Goal: Task Accomplishment & Management: Complete application form

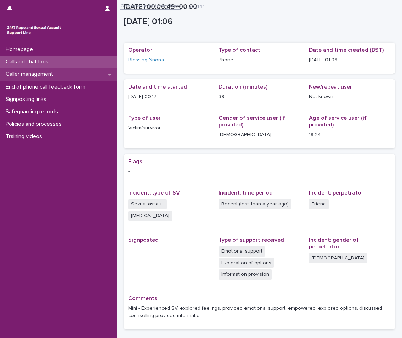
scroll to position [53, 0]
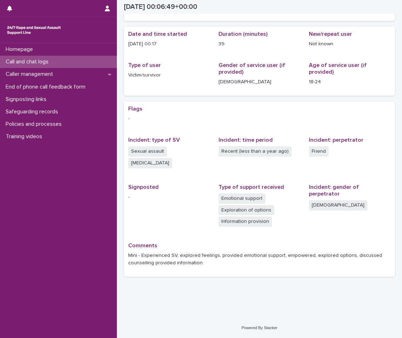
click at [52, 60] on p "Call and chat logs" at bounding box center [28, 62] width 51 height 7
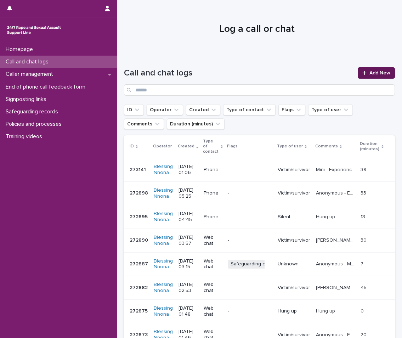
click at [380, 74] on span "Add New" at bounding box center [380, 73] width 21 height 5
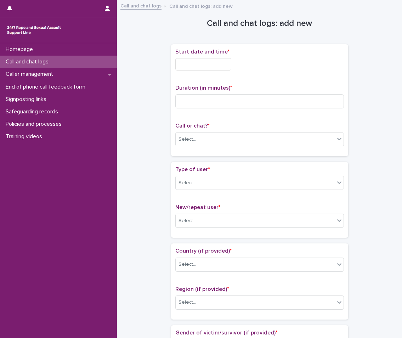
click at [186, 58] on input "text" at bounding box center [204, 64] width 56 height 12
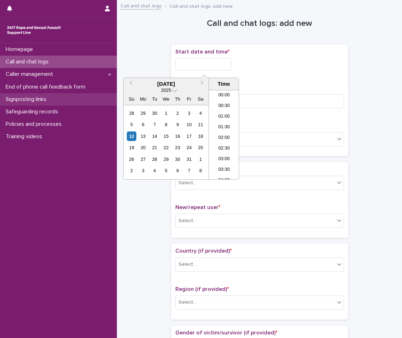
scroll to position [4, 0]
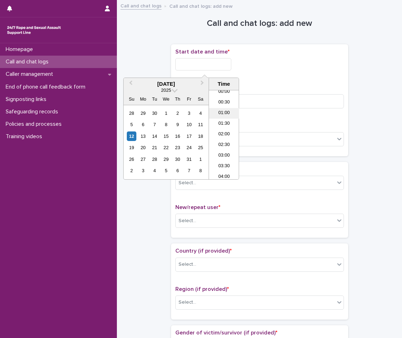
click at [229, 114] on li "01:00" at bounding box center [224, 113] width 30 height 11
click at [215, 61] on input "**********" at bounding box center [204, 64] width 56 height 12
type input "**********"
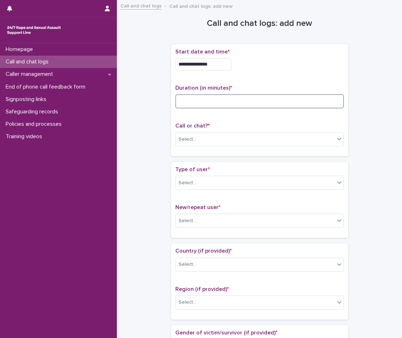
click at [262, 98] on input at bounding box center [260, 101] width 169 height 14
type input "**"
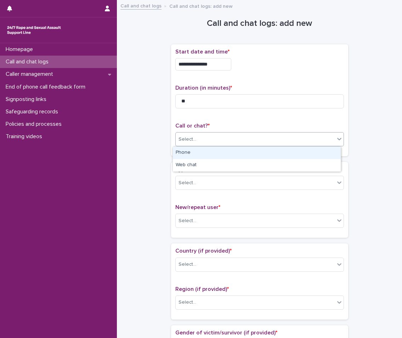
click at [258, 142] on div "Select..." at bounding box center [255, 140] width 159 height 12
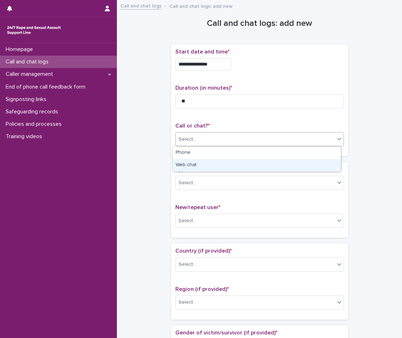
click at [181, 163] on div "Web chat" at bounding box center [257, 165] width 168 height 12
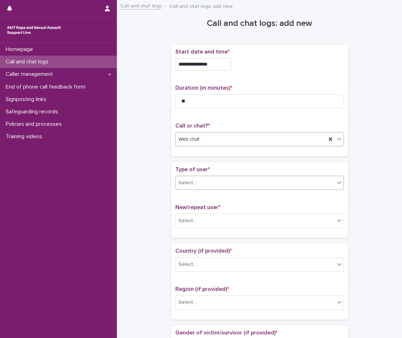
click at [191, 181] on div "Select..." at bounding box center [188, 182] width 18 height 7
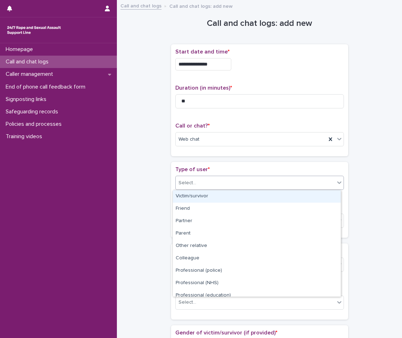
click at [196, 200] on div "Victim/survivor" at bounding box center [257, 196] width 168 height 12
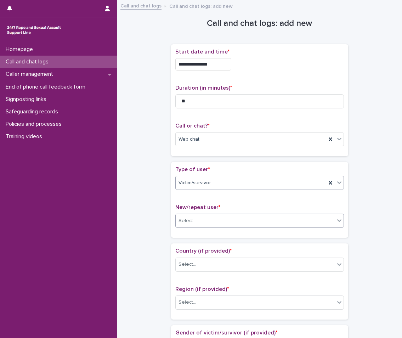
click at [195, 220] on div "Select..." at bounding box center [255, 221] width 159 height 12
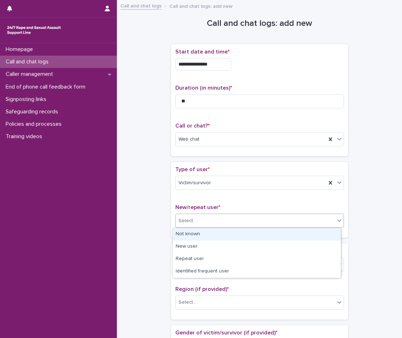
click at [191, 233] on div "Not known" at bounding box center [257, 234] width 168 height 12
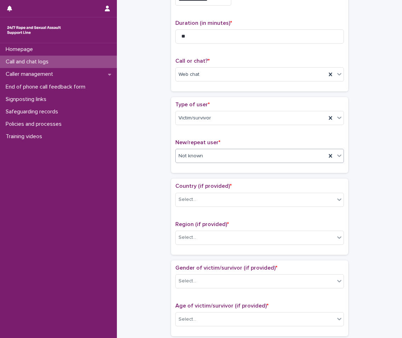
scroll to position [71, 0]
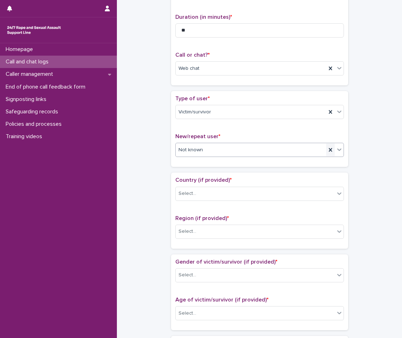
click at [327, 148] on icon at bounding box center [330, 149] width 7 height 7
click at [345, 149] on div "Type of user * Victim/survivor New/repeat user * Select..." at bounding box center [259, 129] width 177 height 76
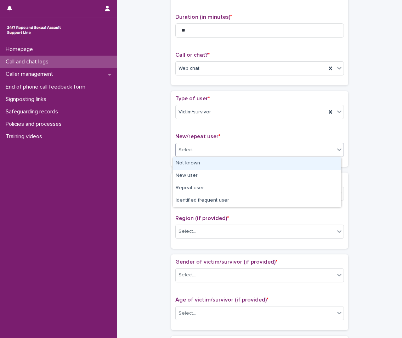
click at [341, 149] on div at bounding box center [339, 149] width 9 height 13
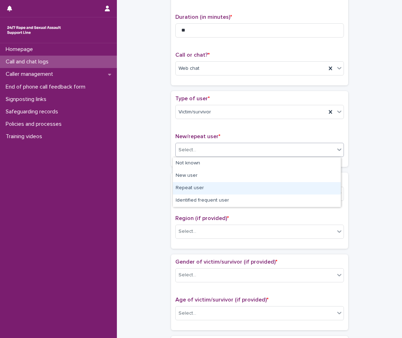
click at [230, 184] on div "Repeat user" at bounding box center [257, 188] width 168 height 12
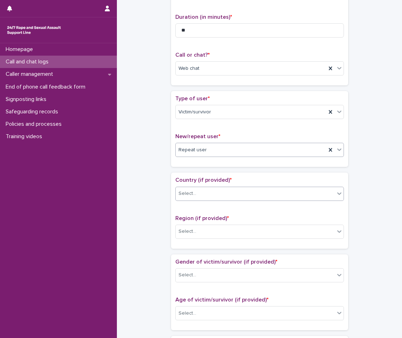
click at [227, 195] on div "Select..." at bounding box center [255, 194] width 159 height 12
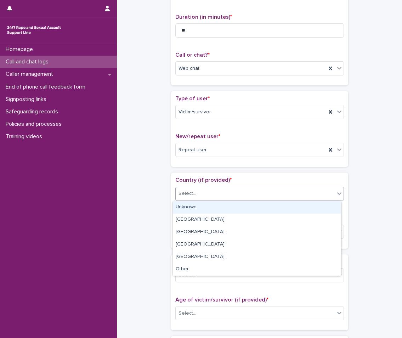
drag, startPoint x: 213, startPoint y: 228, endPoint x: 218, endPoint y: 213, distance: 15.7
click at [218, 213] on div "Unknown" at bounding box center [257, 207] width 168 height 12
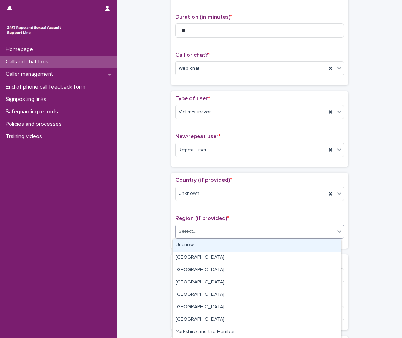
click at [216, 234] on div "Select..." at bounding box center [255, 232] width 159 height 12
click at [206, 240] on div "Unknown" at bounding box center [257, 245] width 168 height 12
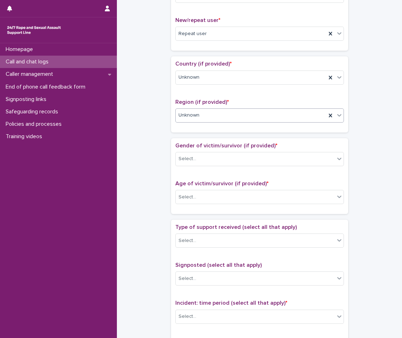
scroll to position [213, 0]
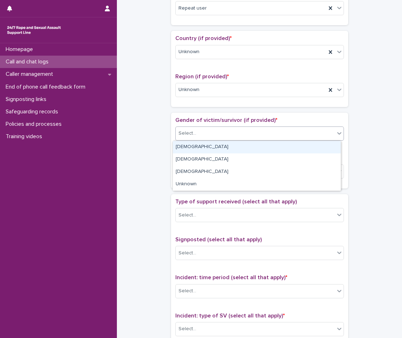
click at [225, 129] on div "Select..." at bounding box center [255, 134] width 159 height 12
click at [196, 149] on div "[DEMOGRAPHIC_DATA]" at bounding box center [257, 147] width 168 height 12
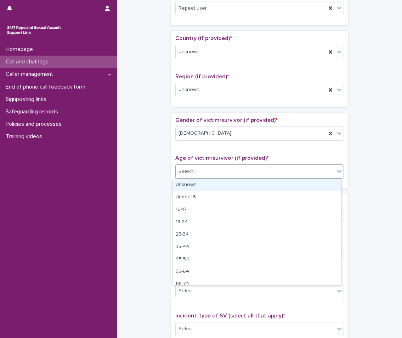
click at [185, 173] on div "Select..." at bounding box center [188, 171] width 18 height 7
click at [327, 131] on icon at bounding box center [330, 133] width 7 height 7
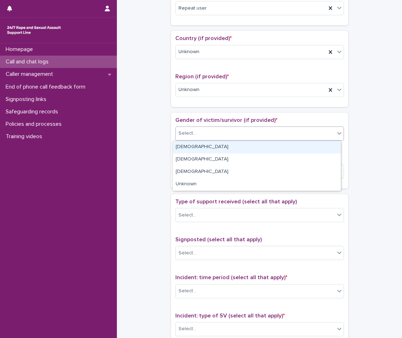
click at [328, 131] on div "Select..." at bounding box center [255, 134] width 159 height 12
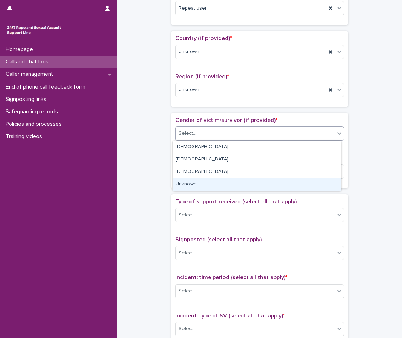
click at [217, 182] on div "Unknown" at bounding box center [257, 184] width 168 height 12
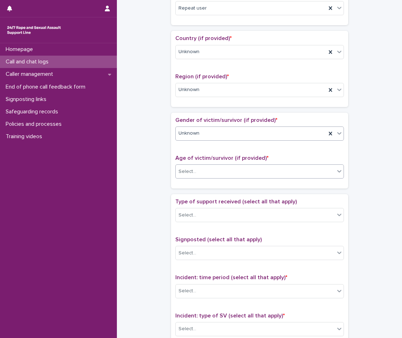
click at [226, 169] on div "Select..." at bounding box center [255, 172] width 159 height 12
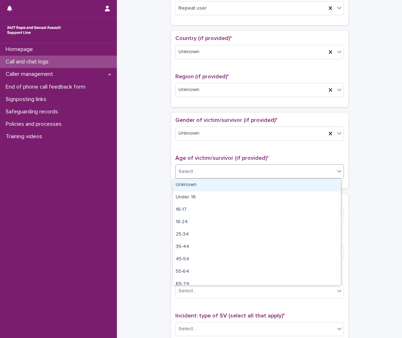
click at [206, 185] on div "Unknown" at bounding box center [257, 185] width 168 height 12
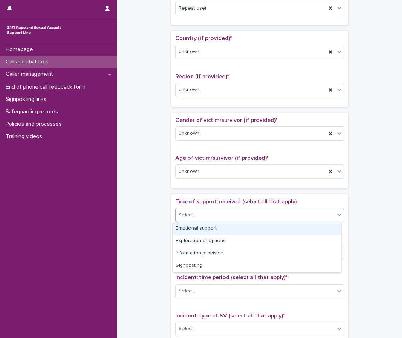
click at [202, 213] on div "Select..." at bounding box center [255, 216] width 159 height 12
click at [193, 228] on div "Emotional support" at bounding box center [257, 229] width 168 height 12
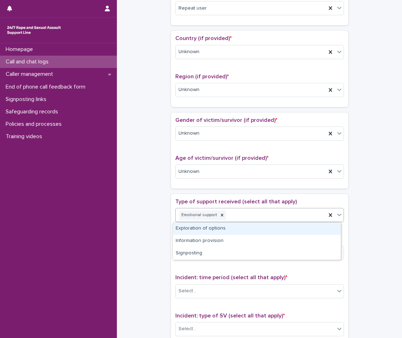
click at [339, 211] on div at bounding box center [339, 214] width 9 height 13
click at [271, 226] on div "Exploration of options" at bounding box center [257, 229] width 168 height 12
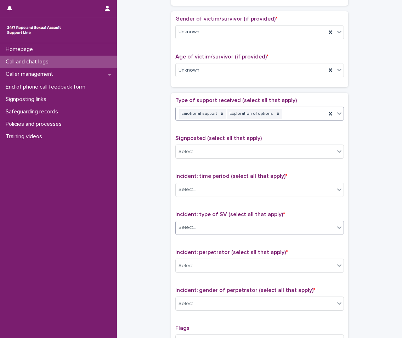
scroll to position [355, 0]
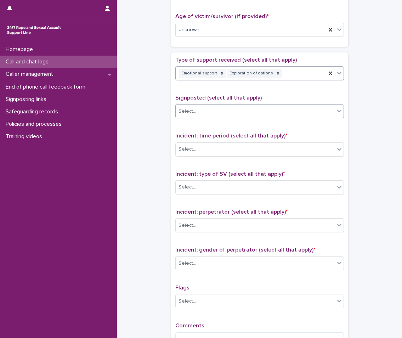
click at [239, 108] on div "Select..." at bounding box center [255, 112] width 159 height 12
click at [160, 133] on div "**********" at bounding box center [259, 12] width 271 height 725
click at [219, 151] on div "Select..." at bounding box center [255, 150] width 159 height 12
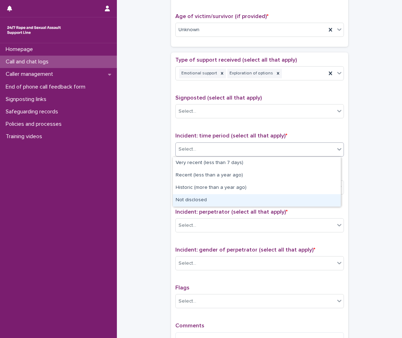
click at [177, 199] on div "Not disclosed" at bounding box center [257, 200] width 168 height 12
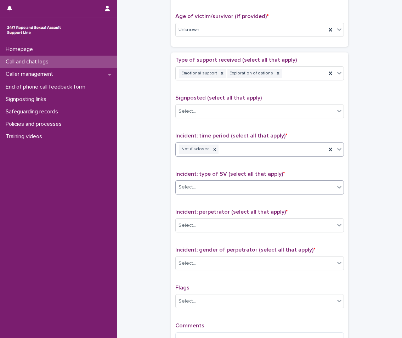
click at [191, 191] on div "Select..." at bounding box center [255, 188] width 159 height 12
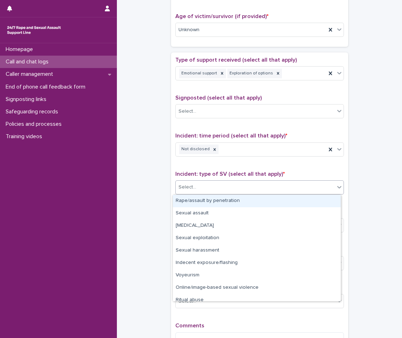
click at [205, 200] on div "Rape/assault by penetration" at bounding box center [257, 201] width 168 height 12
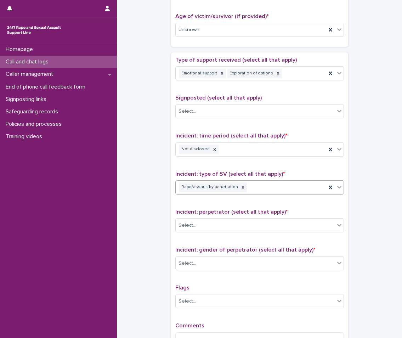
click at [238, 238] on div "Type of support received (select all that apply) Emotional support Exploration …" at bounding box center [260, 205] width 169 height 297
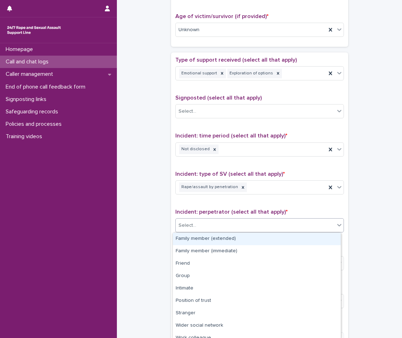
click at [244, 226] on div "Select..." at bounding box center [255, 226] width 159 height 12
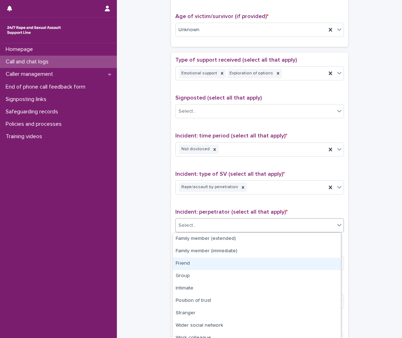
click at [194, 264] on div "Friend" at bounding box center [257, 264] width 168 height 12
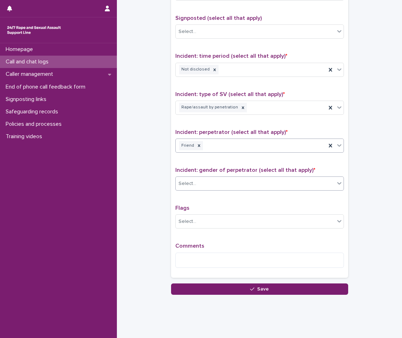
scroll to position [446, 0]
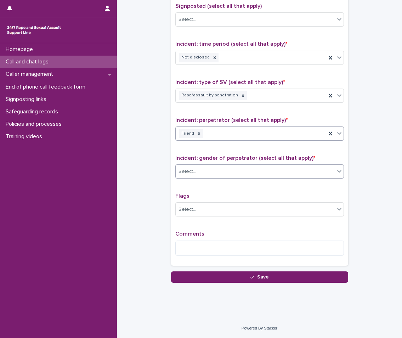
click at [232, 177] on div "Select..." at bounding box center [255, 172] width 159 height 12
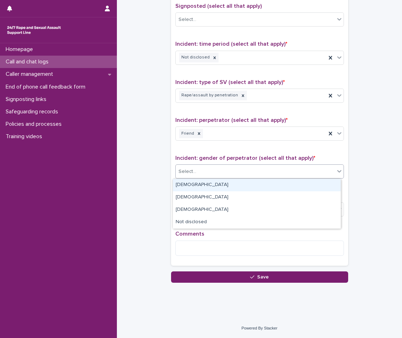
click at [220, 185] on div "[DEMOGRAPHIC_DATA]" at bounding box center [257, 185] width 168 height 12
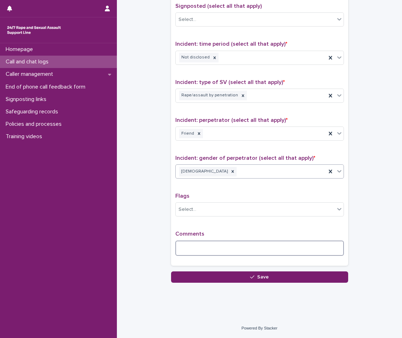
click at [221, 241] on textarea at bounding box center [260, 248] width 169 height 15
click at [218, 246] on textarea at bounding box center [260, 248] width 169 height 15
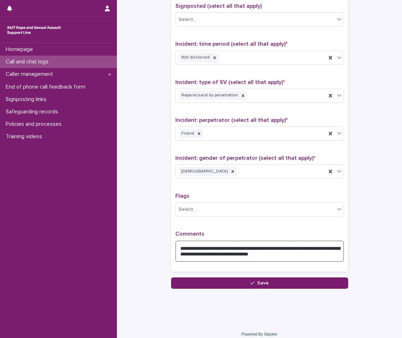
scroll to position [452, 0]
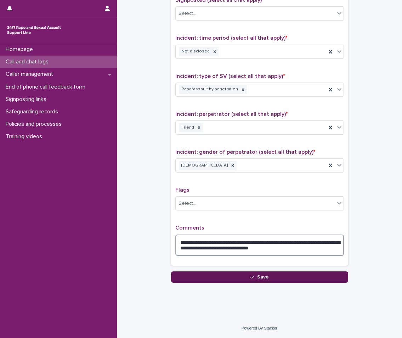
type textarea "**********"
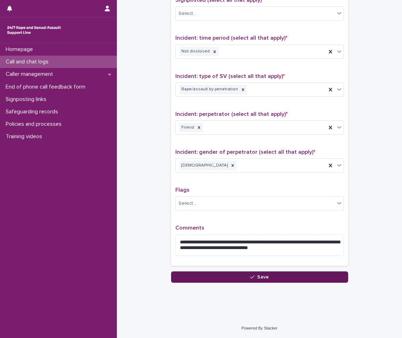
click at [206, 277] on button "Save" at bounding box center [259, 277] width 177 height 11
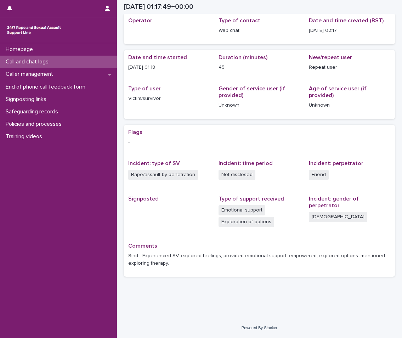
scroll to position [29, 0]
click at [59, 67] on div "Call and chat logs" at bounding box center [58, 62] width 117 height 12
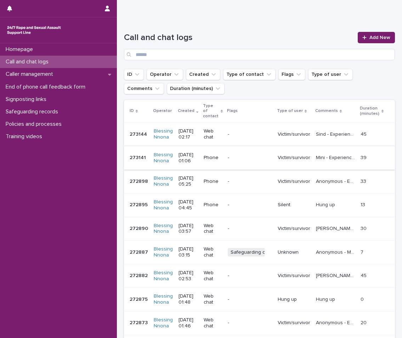
scroll to position [71, 0]
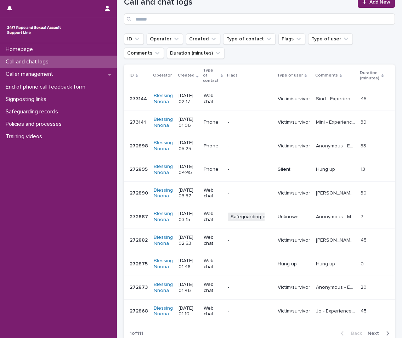
click at [263, 143] on p "-" at bounding box center [250, 146] width 44 height 6
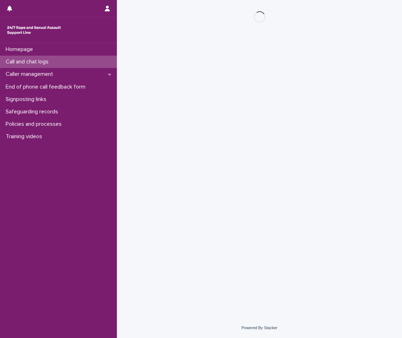
click at [263, 142] on div "Loading... Saving… Loading... Saving…" at bounding box center [260, 150] width 278 height 300
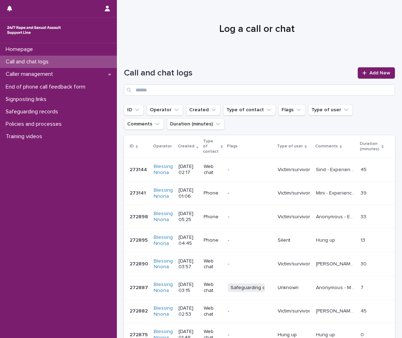
click at [238, 190] on p "-" at bounding box center [250, 193] width 44 height 6
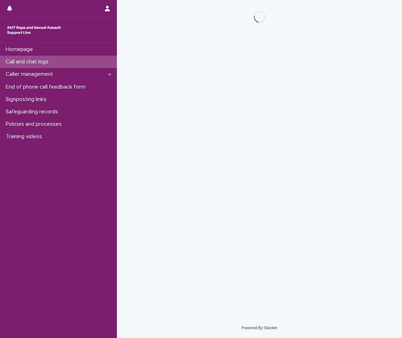
click at [238, 188] on div "Loading... Saving… Loading... Saving…" at bounding box center [260, 150] width 278 height 300
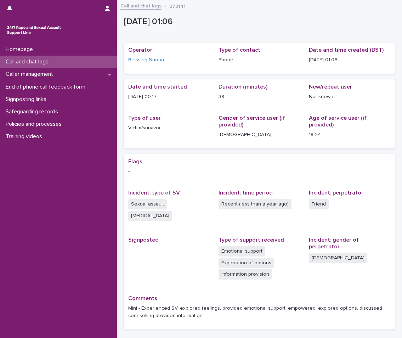
drag, startPoint x: 238, startPoint y: 188, endPoint x: 208, endPoint y: 155, distance: 44.4
click at [208, 155] on div "Flags - Incident: type of SV Sexual assault [MEDICAL_DATA] Incident: time perio…" at bounding box center [259, 242] width 271 height 176
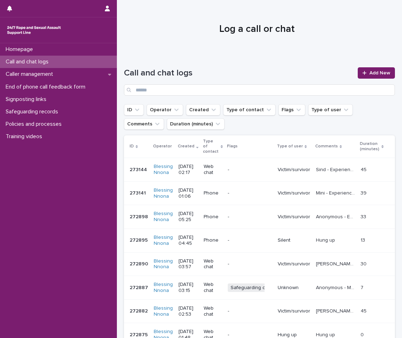
click at [201, 193] on td "[DATE] 01:06" at bounding box center [188, 194] width 25 height 24
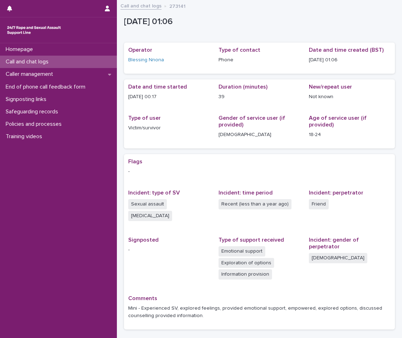
click at [75, 59] on div "Call and chat logs" at bounding box center [58, 62] width 117 height 12
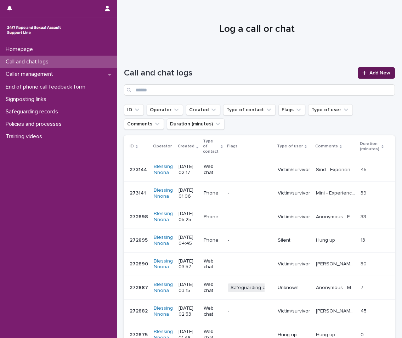
click at [374, 74] on span "Add New" at bounding box center [380, 73] width 21 height 5
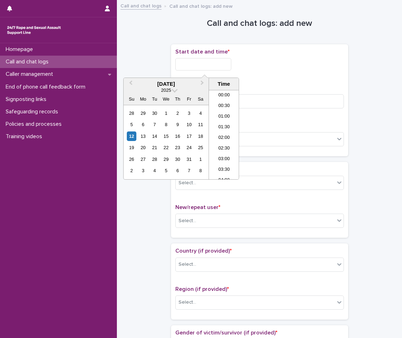
click at [208, 58] on input "text" at bounding box center [204, 64] width 56 height 12
click at [131, 139] on div "12" at bounding box center [132, 137] width 10 height 10
click at [223, 132] on li "02:30" at bounding box center [224, 134] width 30 height 11
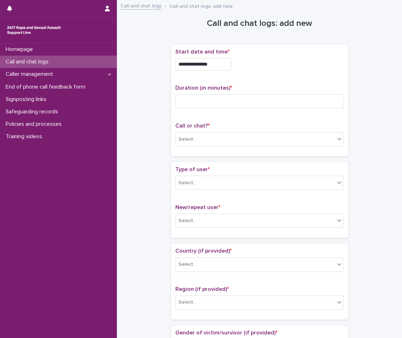
click at [221, 60] on input "**********" at bounding box center [204, 64] width 56 height 12
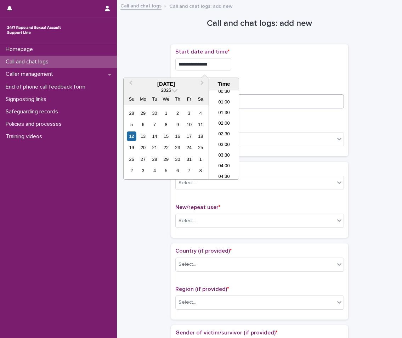
type input "**********"
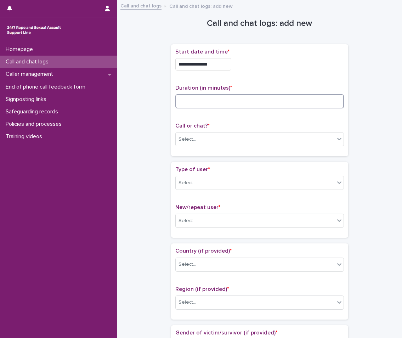
click at [251, 101] on input at bounding box center [260, 101] width 169 height 14
click at [231, 103] on input at bounding box center [260, 101] width 169 height 14
type input "*"
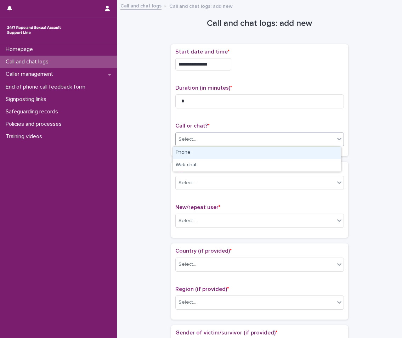
click at [228, 132] on div "Select..." at bounding box center [260, 139] width 169 height 14
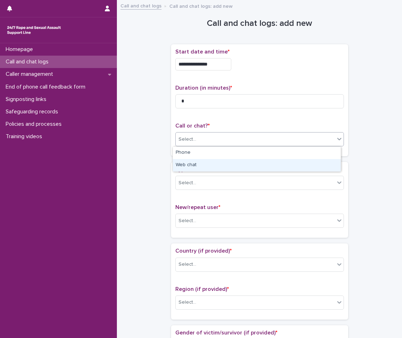
click at [219, 165] on div "Web chat" at bounding box center [257, 165] width 168 height 12
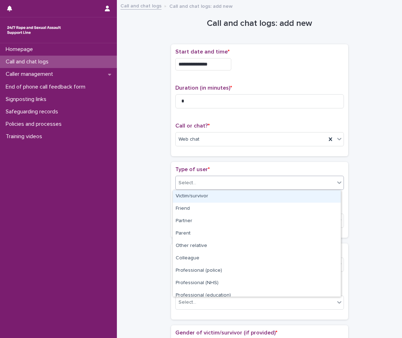
click at [218, 185] on div "Select..." at bounding box center [255, 183] width 159 height 12
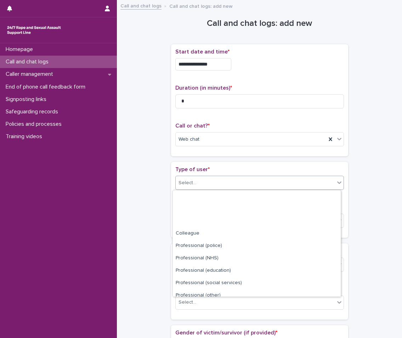
scroll to position [80, 0]
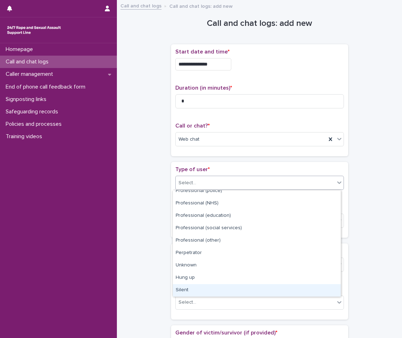
click at [187, 295] on div "Silent" at bounding box center [257, 290] width 168 height 12
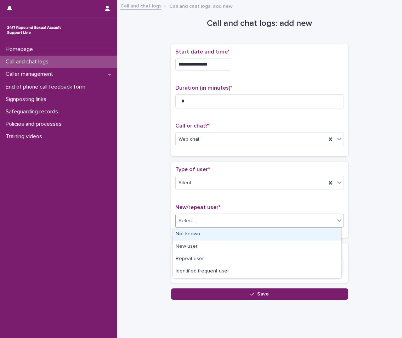
click at [225, 221] on div "Select..." at bounding box center [255, 221] width 159 height 12
click at [214, 237] on div "Not known" at bounding box center [257, 234] width 168 height 12
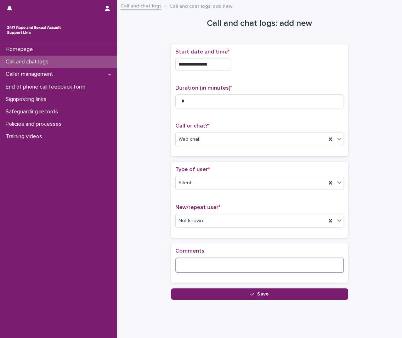
click at [205, 262] on textarea at bounding box center [260, 265] width 169 height 15
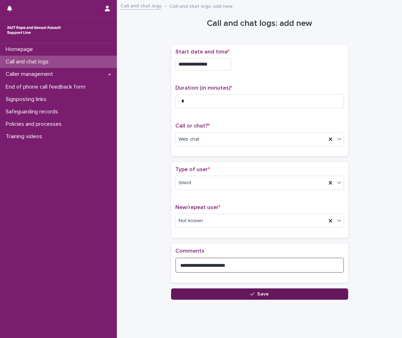
type textarea "**********"
click at [224, 297] on button "Save" at bounding box center [259, 294] width 177 height 11
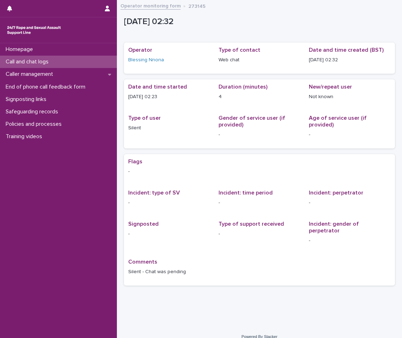
click at [22, 63] on p "Call and chat logs" at bounding box center [28, 62] width 51 height 7
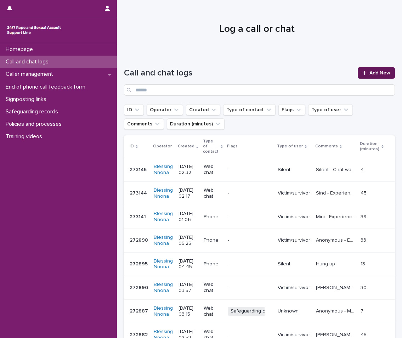
click at [363, 71] on icon at bounding box center [365, 73] width 4 height 5
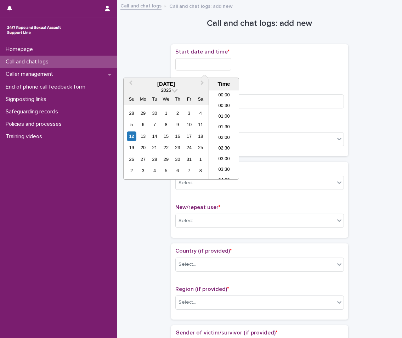
click at [186, 69] on input "text" at bounding box center [204, 64] width 56 height 12
click at [134, 140] on div "12" at bounding box center [132, 137] width 10 height 10
click at [229, 122] on li "02:00" at bounding box center [224, 124] width 30 height 11
click at [219, 68] on input "**********" at bounding box center [204, 64] width 56 height 12
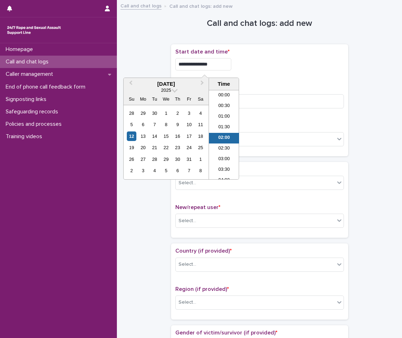
scroll to position [4, 0]
type input "**********"
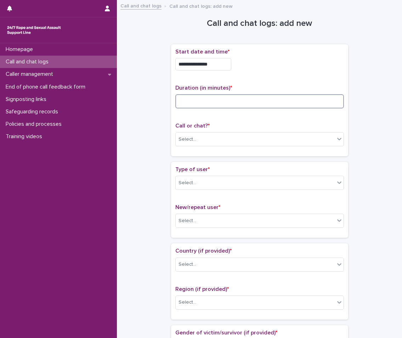
click at [292, 104] on input at bounding box center [260, 101] width 169 height 14
click at [215, 99] on input at bounding box center [260, 101] width 169 height 14
type input "*"
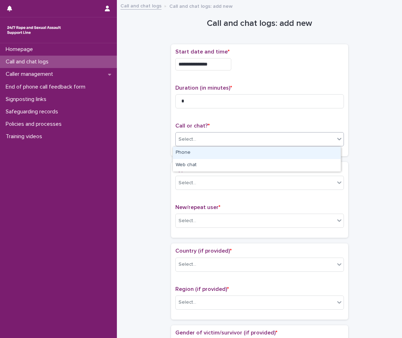
click at [207, 136] on div "Select..." at bounding box center [255, 140] width 159 height 12
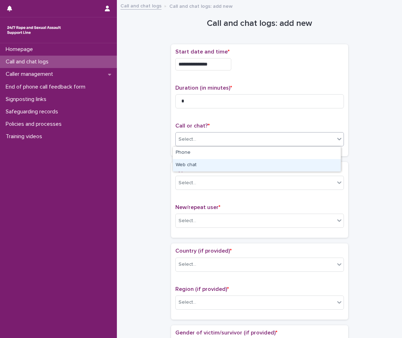
click at [203, 160] on div "Web chat" at bounding box center [257, 165] width 168 height 12
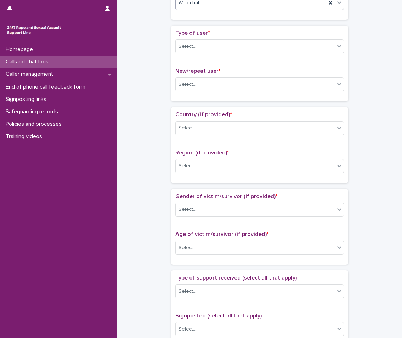
scroll to position [71, 0]
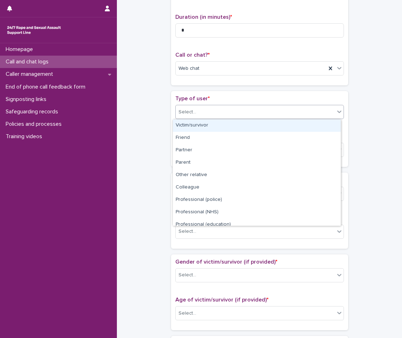
click at [200, 110] on div "Select..." at bounding box center [255, 112] width 159 height 12
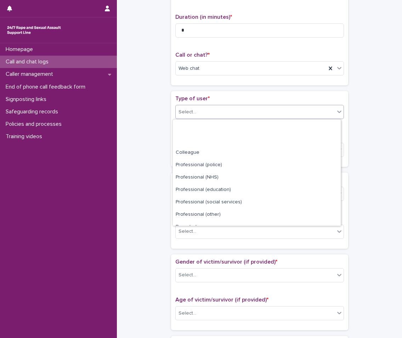
scroll to position [80, 0]
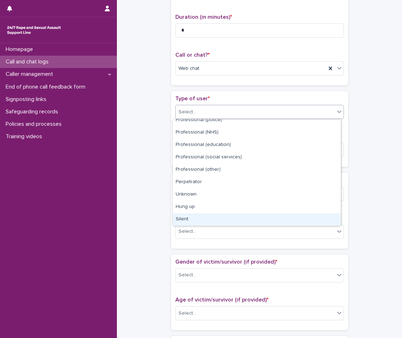
click at [189, 221] on div "Silent" at bounding box center [257, 219] width 168 height 12
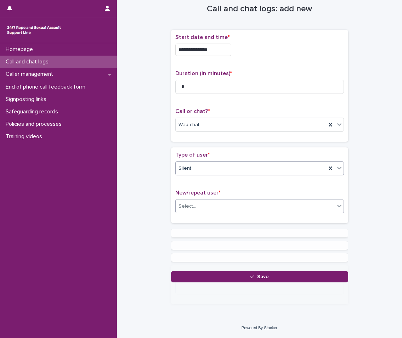
scroll to position [0, 0]
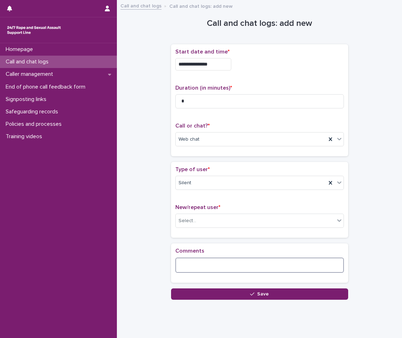
click at [200, 265] on textarea at bounding box center [260, 265] width 169 height 15
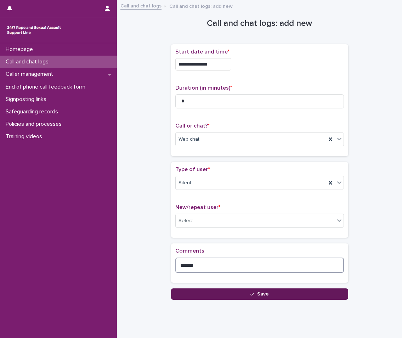
type textarea "******"
click at [221, 294] on button "Save" at bounding box center [259, 294] width 177 height 11
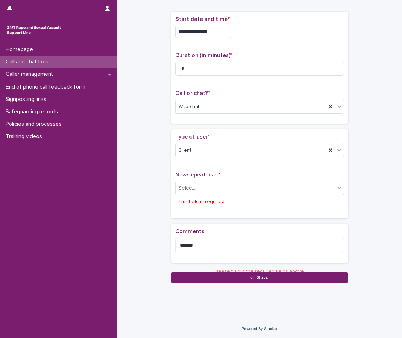
scroll to position [35, 0]
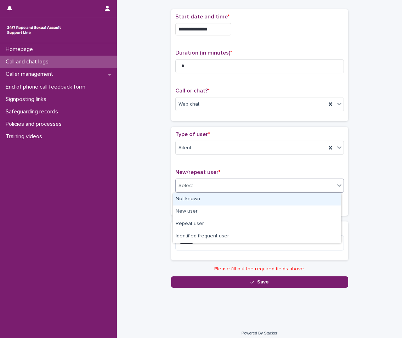
click at [210, 191] on div "Select..." at bounding box center [255, 186] width 159 height 12
click at [201, 194] on div "Not known" at bounding box center [257, 199] width 168 height 12
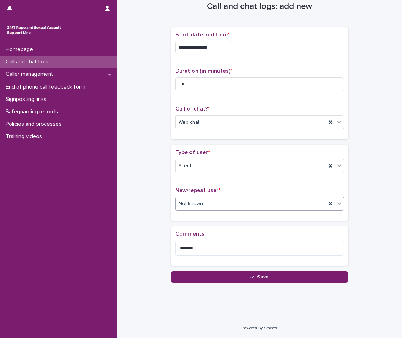
scroll to position [17, 0]
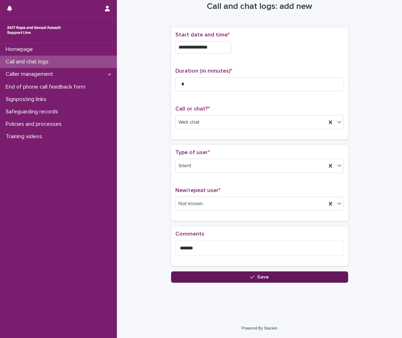
click at [203, 278] on button "Save" at bounding box center [259, 277] width 177 height 11
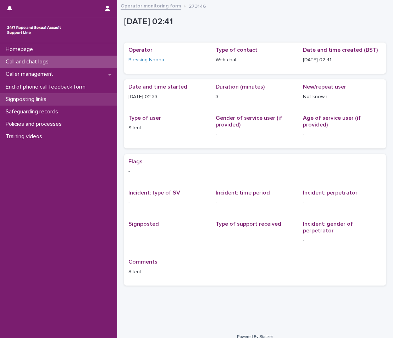
click at [48, 102] on p "Signposting links" at bounding box center [27, 99] width 49 height 7
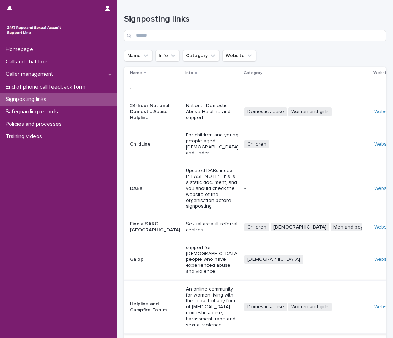
scroll to position [105, 0]
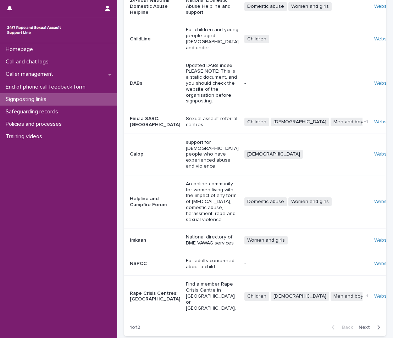
click at [363, 325] on span "Next" at bounding box center [366, 327] width 16 height 5
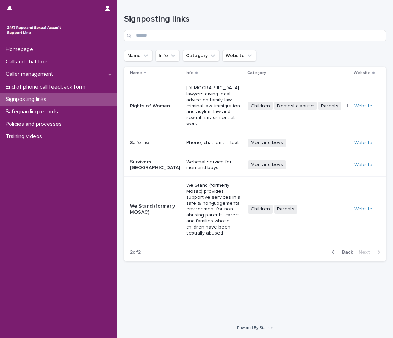
click at [336, 249] on div "button" at bounding box center [335, 252] width 6 height 6
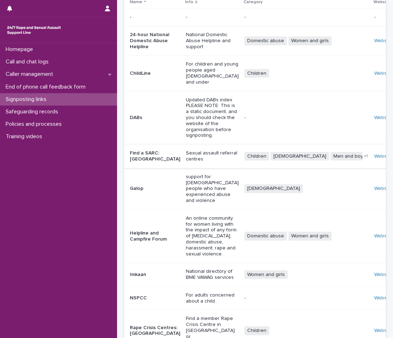
scroll to position [38, 0]
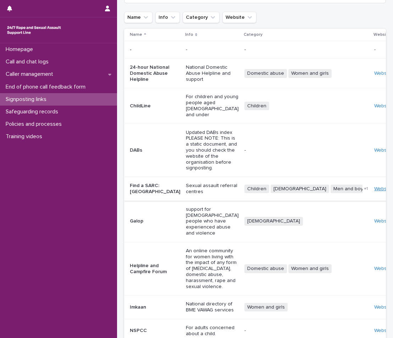
click at [374, 186] on link "Website" at bounding box center [383, 188] width 18 height 5
click at [79, 83] on div "End of phone call feedback form" at bounding box center [58, 87] width 117 height 12
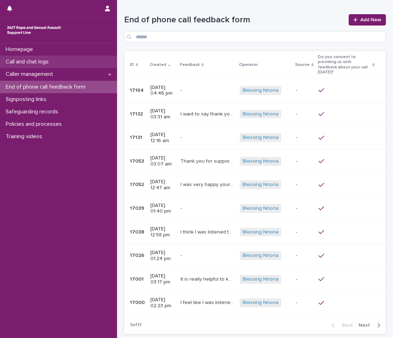
click at [39, 64] on p "Call and chat logs" at bounding box center [28, 62] width 51 height 7
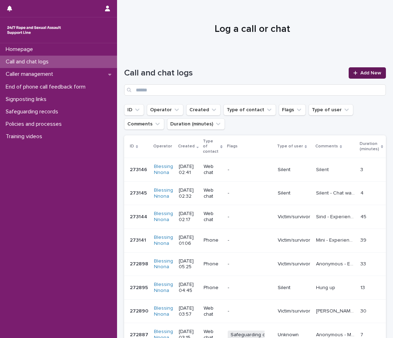
click at [353, 73] on icon at bounding box center [355, 73] width 4 height 4
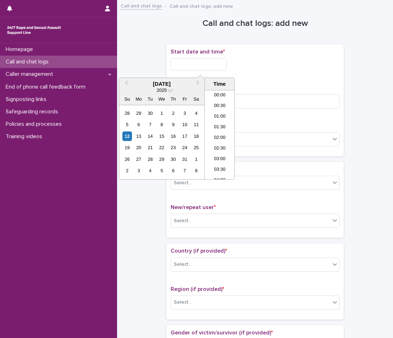
click at [206, 66] on input "text" at bounding box center [199, 64] width 56 height 12
click at [128, 140] on div "12" at bounding box center [127, 137] width 10 height 10
click at [208, 112] on li "02:00" at bounding box center [220, 113] width 30 height 11
click at [227, 63] on input "**********" at bounding box center [199, 64] width 56 height 12
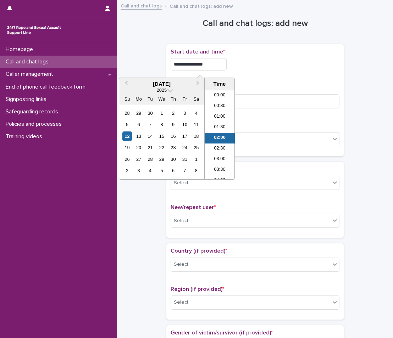
scroll to position [4, 0]
type input "**********"
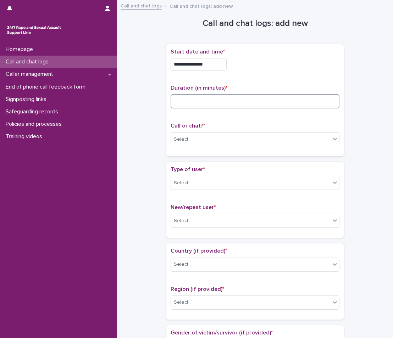
click at [236, 101] on input at bounding box center [255, 101] width 169 height 14
type input "**"
click at [199, 142] on div "Select..." at bounding box center [250, 140] width 159 height 12
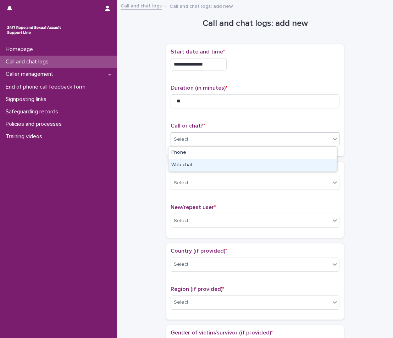
click at [188, 167] on div "Web chat" at bounding box center [252, 165] width 168 height 12
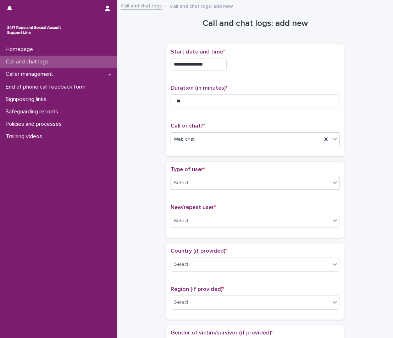
click at [188, 183] on div "Select..." at bounding box center [183, 182] width 18 height 7
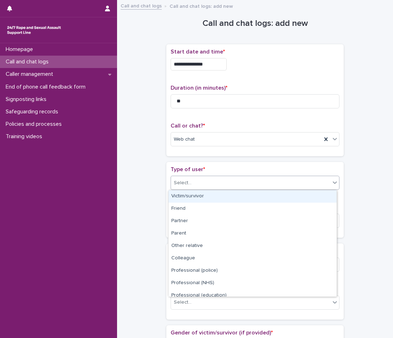
click at [185, 196] on div "Victim/survivor" at bounding box center [252, 196] width 168 height 12
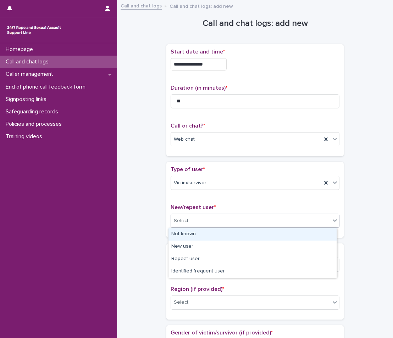
click at [184, 218] on div "Select..." at bounding box center [183, 220] width 18 height 7
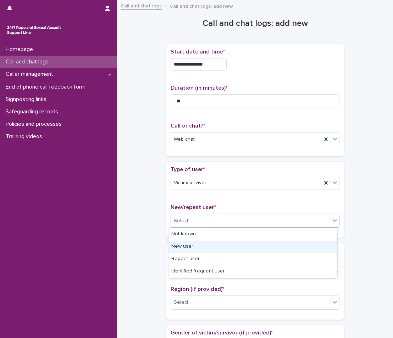
click at [184, 244] on div "New user" at bounding box center [252, 247] width 168 height 12
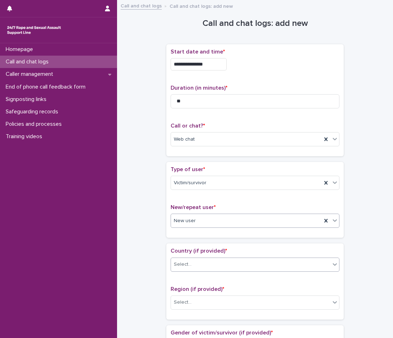
click at [201, 264] on div "Select..." at bounding box center [250, 265] width 159 height 12
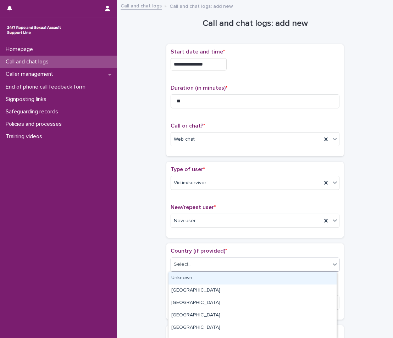
click at [193, 277] on div "Unknown" at bounding box center [252, 278] width 168 height 12
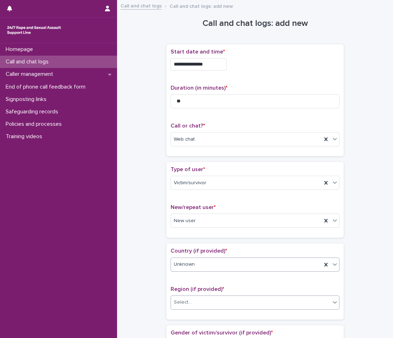
click at [197, 305] on div "Select..." at bounding box center [250, 303] width 159 height 12
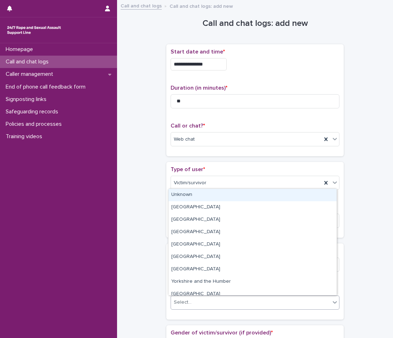
click at [188, 192] on div "Unknown" at bounding box center [252, 195] width 168 height 12
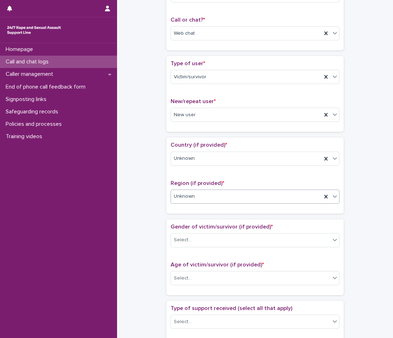
scroll to position [106, 0]
click at [194, 239] on div "Select..." at bounding box center [250, 240] width 159 height 12
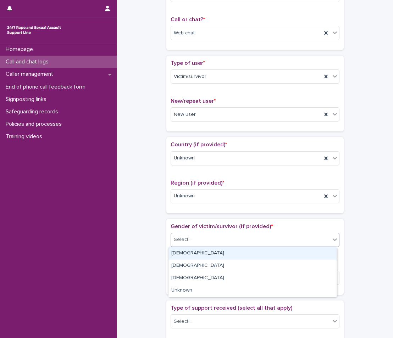
click at [190, 250] on div "[DEMOGRAPHIC_DATA]" at bounding box center [252, 253] width 168 height 12
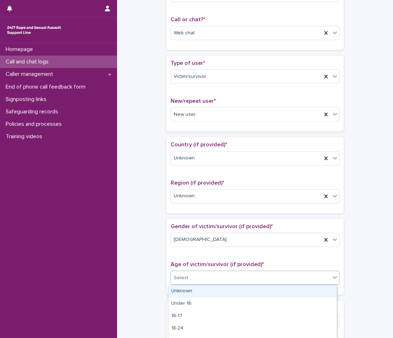
click at [190, 278] on div "Select..." at bounding box center [250, 278] width 159 height 12
click at [190, 294] on div "Unknown" at bounding box center [252, 291] width 168 height 12
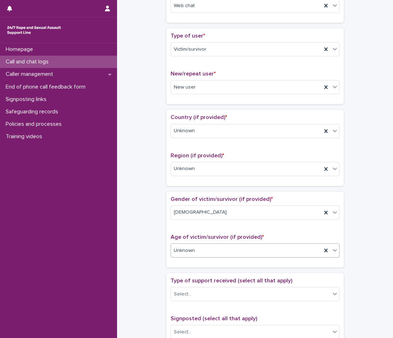
scroll to position [177, 0]
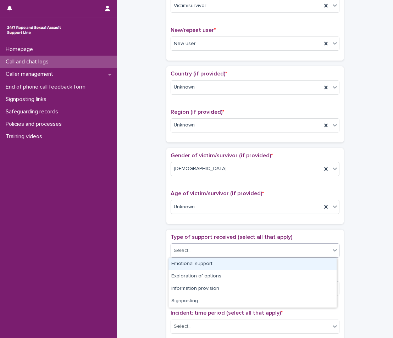
click at [188, 248] on div "Select..." at bounding box center [183, 250] width 18 height 7
click at [179, 260] on div "Emotional support" at bounding box center [252, 264] width 168 height 12
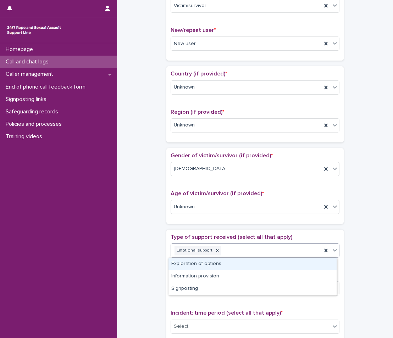
click at [331, 252] on icon at bounding box center [334, 250] width 7 height 7
click at [305, 265] on div "Exploration of options" at bounding box center [252, 264] width 168 height 12
click at [333, 250] on icon at bounding box center [334, 250] width 7 height 7
click at [323, 262] on div "Information provision" at bounding box center [252, 264] width 168 height 12
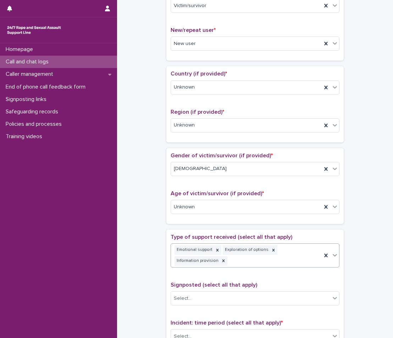
scroll to position [182, 0]
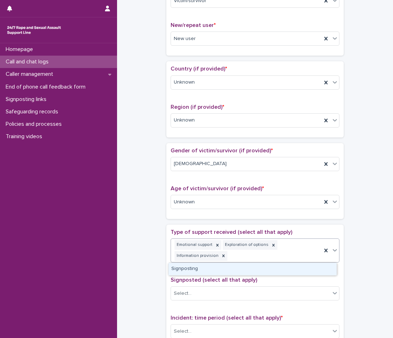
click at [334, 244] on div at bounding box center [334, 250] width 9 height 13
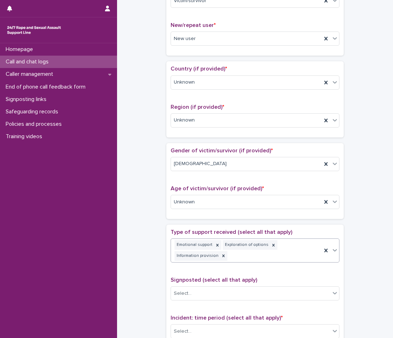
click at [333, 251] on icon at bounding box center [335, 250] width 4 height 2
click at [333, 254] on icon at bounding box center [334, 250] width 7 height 7
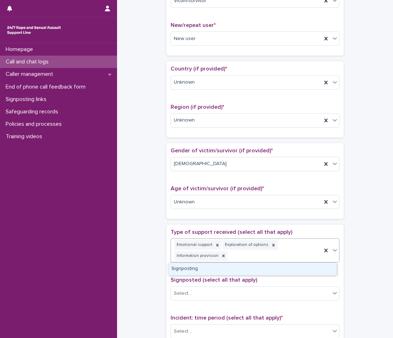
click at [316, 270] on div "Signposting" at bounding box center [252, 269] width 168 height 12
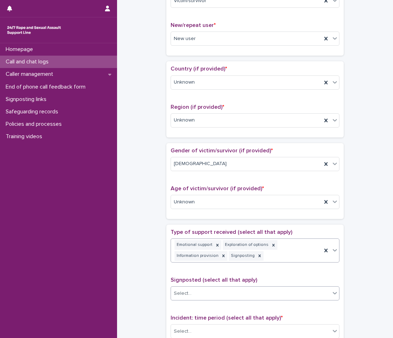
click at [308, 292] on div "Select..." at bounding box center [250, 294] width 159 height 12
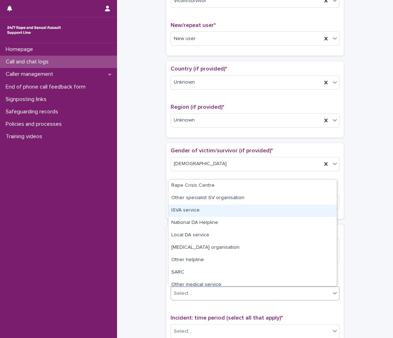
click at [204, 210] on div "ISVA service" at bounding box center [252, 211] width 168 height 12
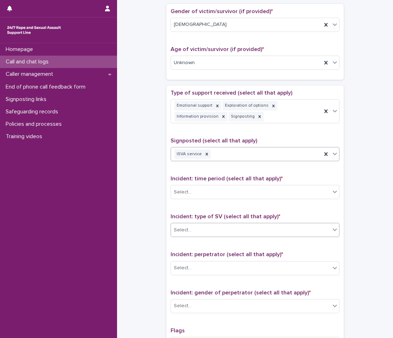
scroll to position [324, 0]
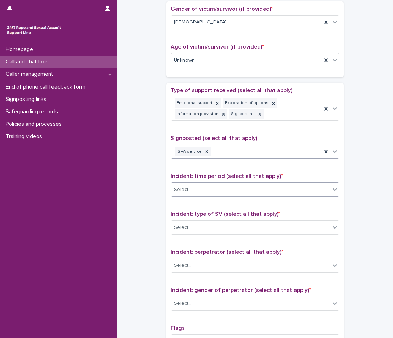
click at [276, 195] on div "Select..." at bounding box center [250, 190] width 159 height 12
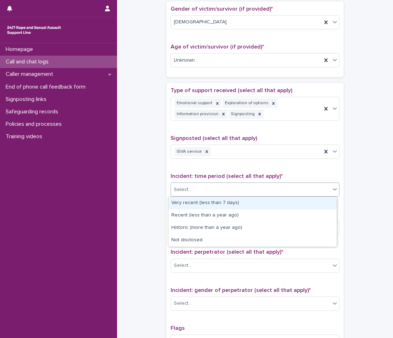
click at [239, 202] on div "Very recent (less than 7 days)" at bounding box center [252, 203] width 168 height 12
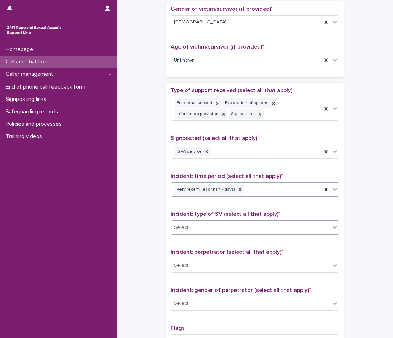
click at [243, 223] on div "Select..." at bounding box center [250, 228] width 159 height 12
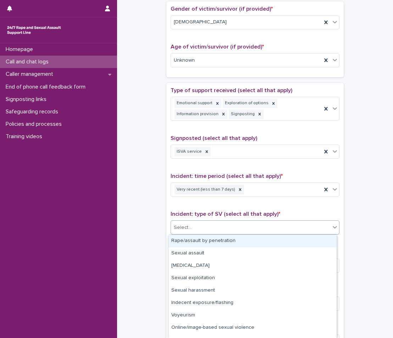
click at [235, 238] on div "Rape/assault by penetration" at bounding box center [252, 241] width 168 height 12
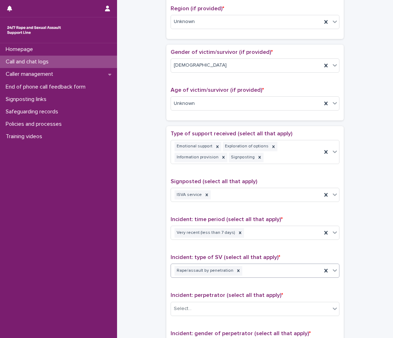
scroll to position [289, 0]
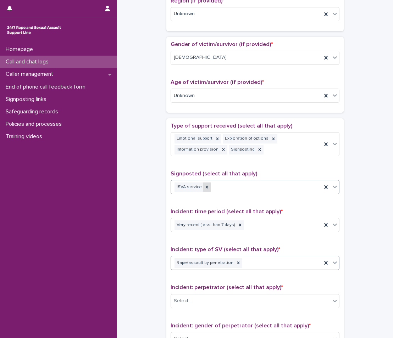
click at [204, 185] on icon at bounding box center [206, 187] width 5 height 5
click at [232, 190] on div "Select..." at bounding box center [250, 188] width 159 height 12
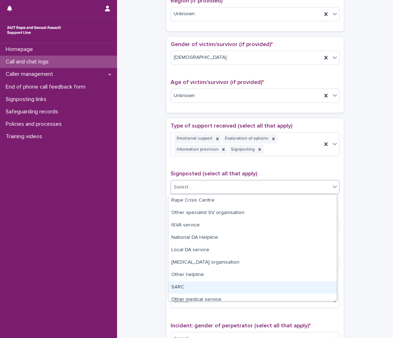
click at [218, 285] on div "SARC" at bounding box center [252, 288] width 168 height 12
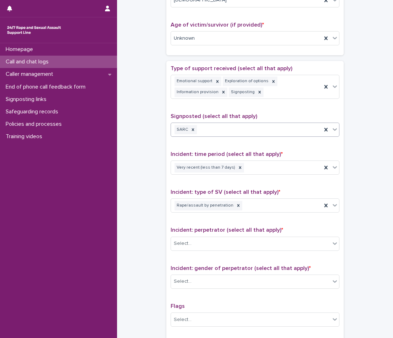
scroll to position [360, 0]
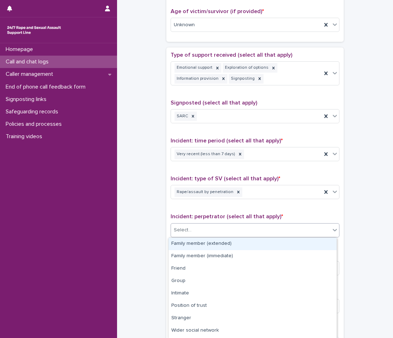
click at [223, 228] on div "Select..." at bounding box center [250, 230] width 159 height 12
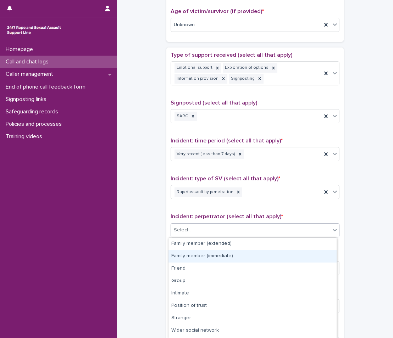
click at [195, 256] on div "Family member (immediate)" at bounding box center [252, 256] width 168 height 12
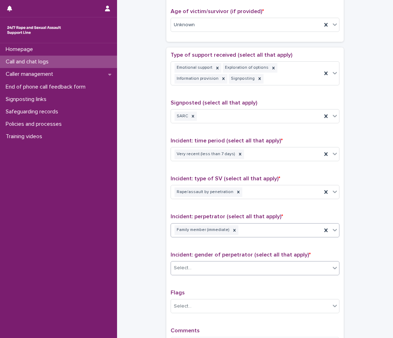
click at [221, 266] on div "Select..." at bounding box center [250, 268] width 159 height 12
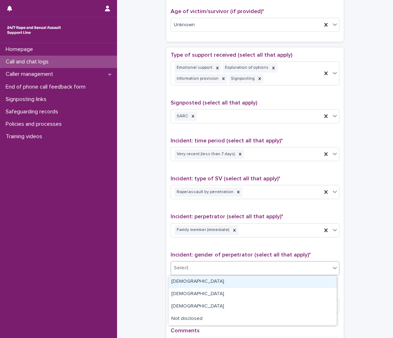
click at [215, 277] on div "[DEMOGRAPHIC_DATA]" at bounding box center [252, 282] width 168 height 12
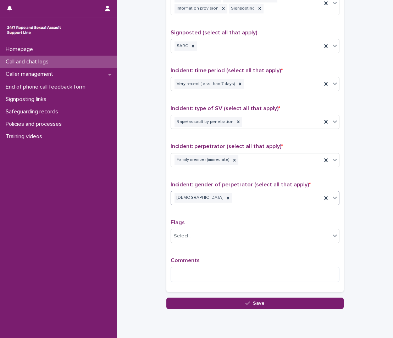
scroll to position [430, 0]
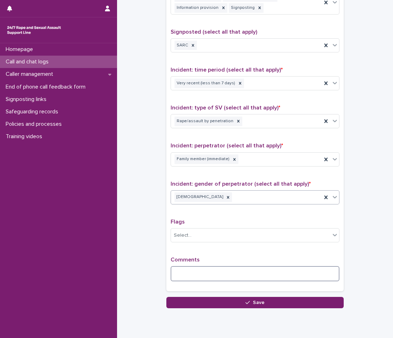
click at [233, 275] on textarea at bounding box center [255, 273] width 169 height 15
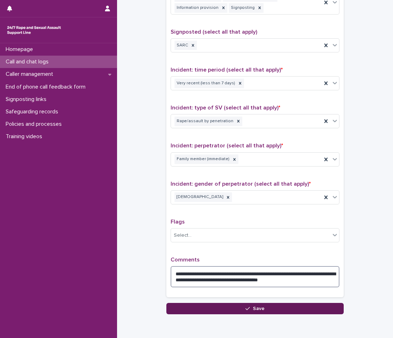
type textarea "**********"
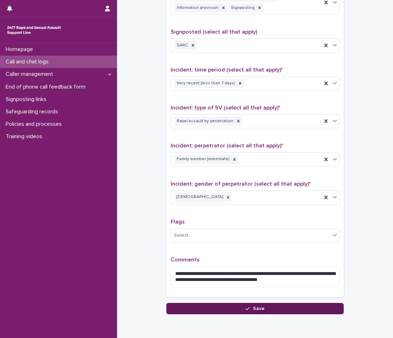
click at [263, 303] on button "Save" at bounding box center [254, 308] width 177 height 11
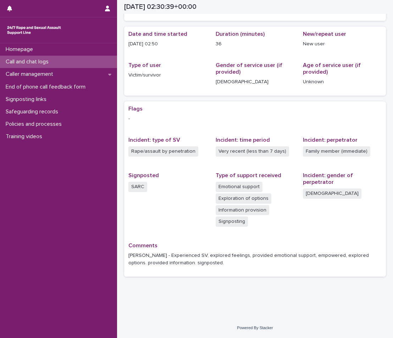
scroll to position [53, 0]
